Goal: Information Seeking & Learning: Learn about a topic

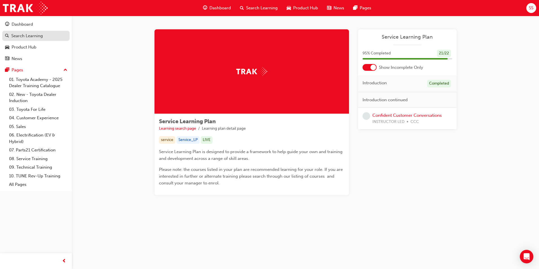
click at [22, 34] on div "Search Learning" at bounding box center [27, 36] width 32 height 6
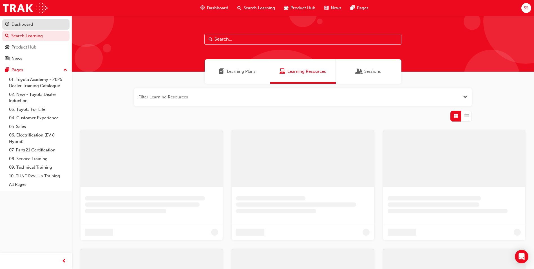
click at [22, 28] on div "Dashboard" at bounding box center [36, 24] width 62 height 7
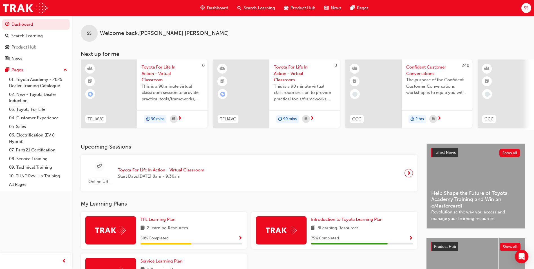
click at [188, 222] on div "TFL Learning Plan" at bounding box center [192, 219] width 102 height 6
click at [159, 220] on span "TFL Learning Plan" at bounding box center [158, 219] width 35 height 5
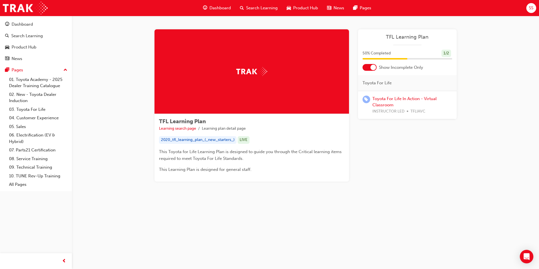
click at [372, 66] on div at bounding box center [373, 68] width 6 height 6
click at [382, 121] on link "Toyota For Life In Action - Virtual Classroom" at bounding box center [404, 124] width 64 height 12
click at [18, 23] on div "Dashboard" at bounding box center [22, 24] width 21 height 6
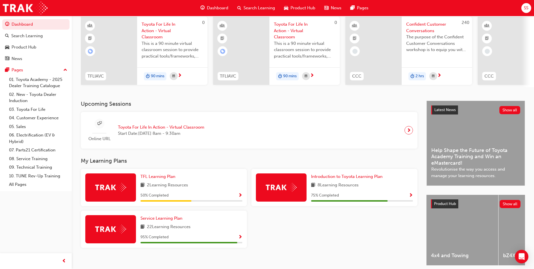
scroll to position [68, 0]
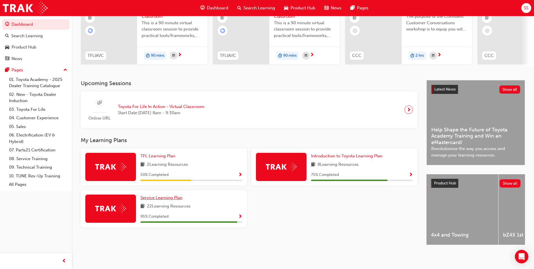
click at [169, 197] on span "Service Learning Plan" at bounding box center [162, 197] width 42 height 5
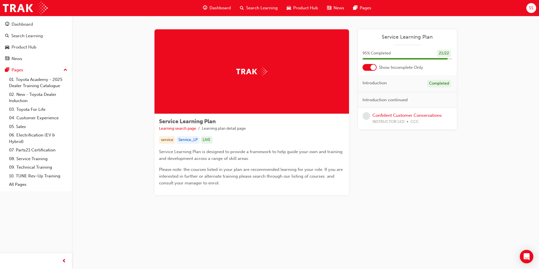
click at [375, 67] on div at bounding box center [373, 68] width 6 height 6
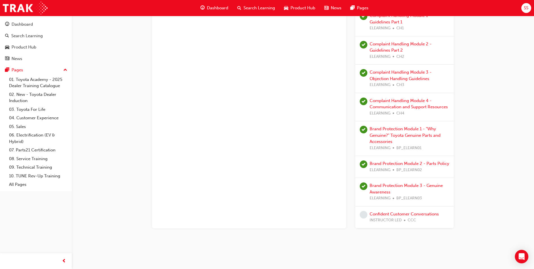
scroll to position [433, 0]
drag, startPoint x: 454, startPoint y: 178, endPoint x: 451, endPoint y: 173, distance: 5.6
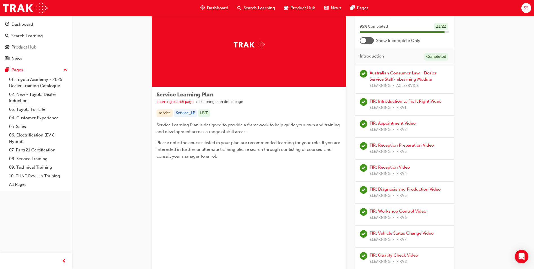
scroll to position [0, 0]
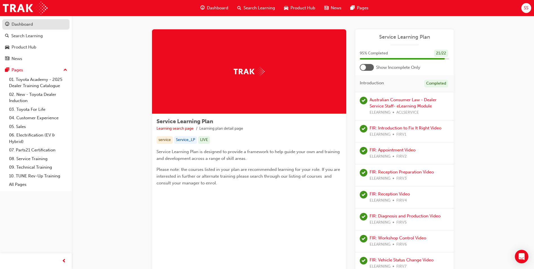
click at [18, 26] on div "Dashboard" at bounding box center [22, 24] width 21 height 6
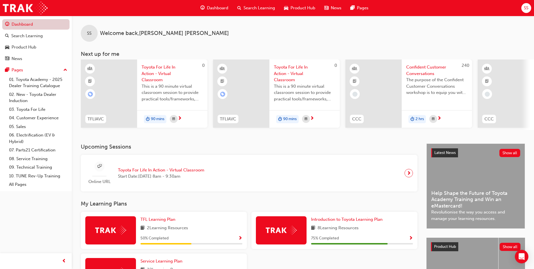
click at [26, 25] on link "Dashboard" at bounding box center [35, 24] width 67 height 10
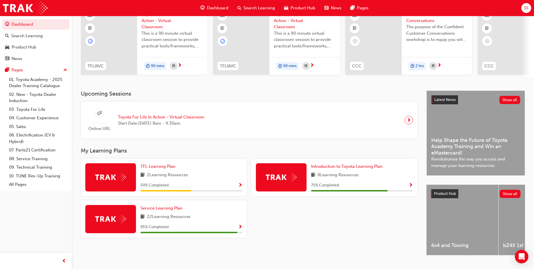
scroll to position [40, 0]
